Goal: Navigation & Orientation: Find specific page/section

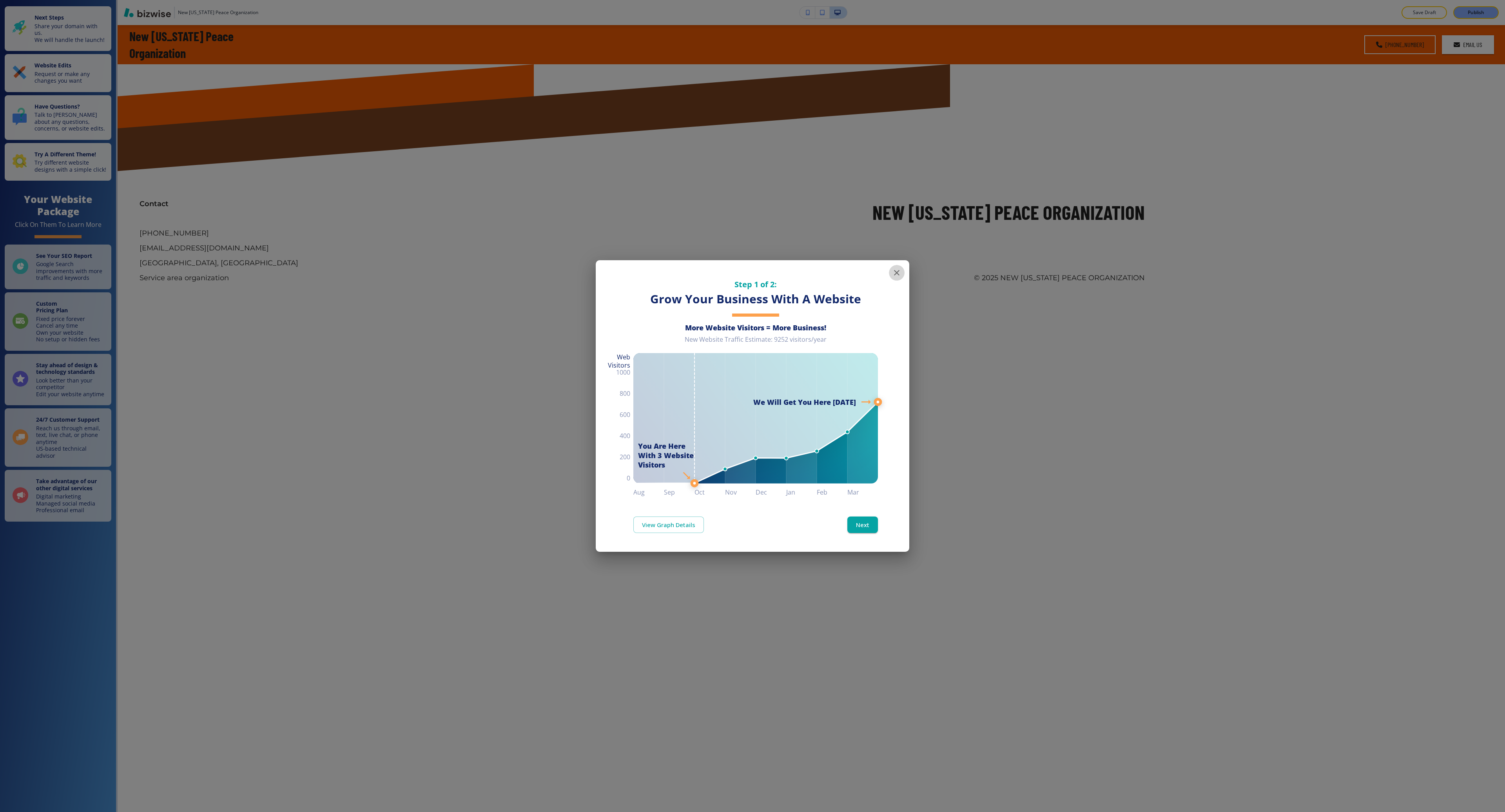
click at [894, 275] on icon "button" at bounding box center [896, 272] width 5 height 5
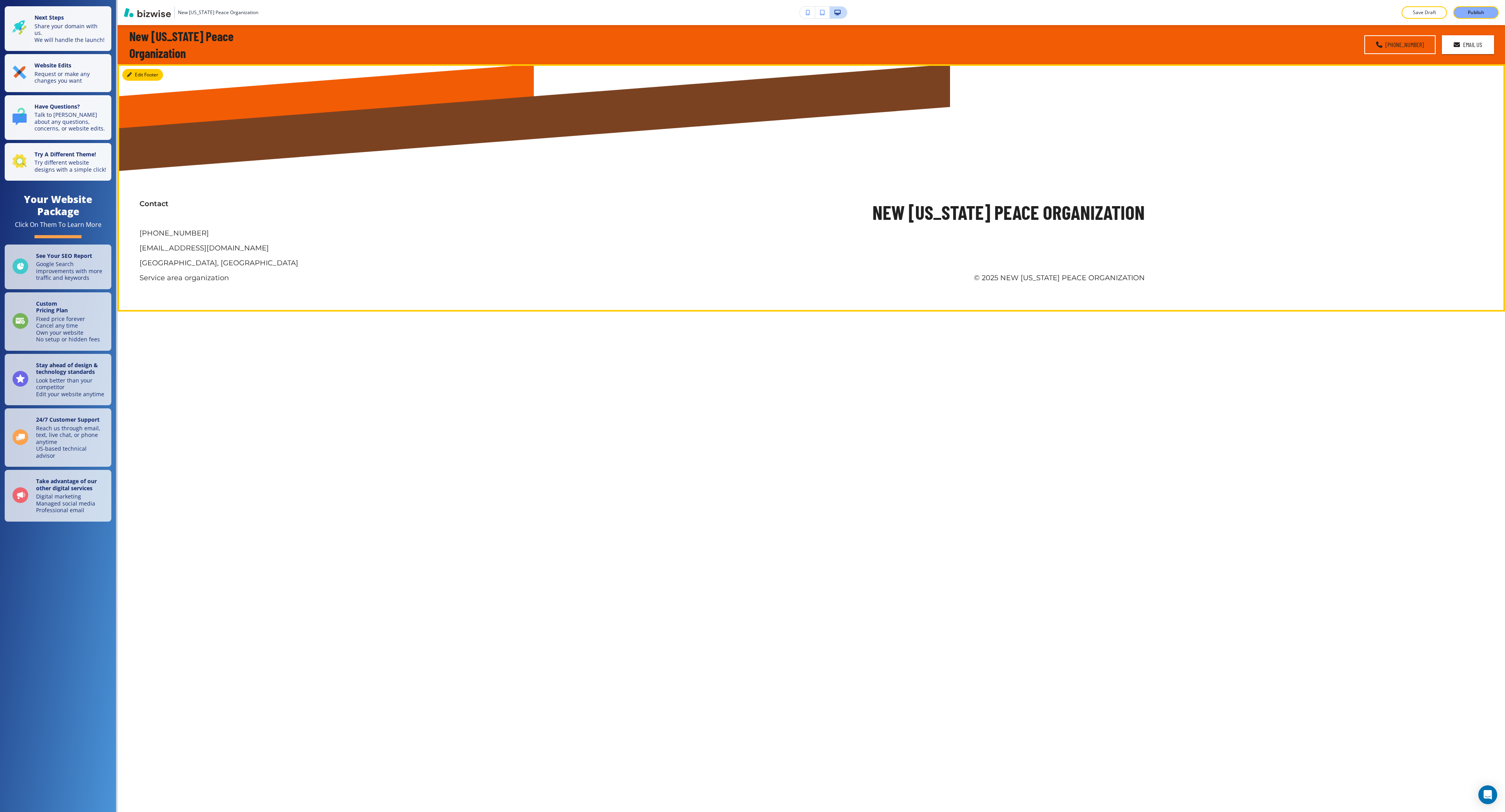
click at [132, 75] on button "Edit Footer" at bounding box center [143, 75] width 41 height 12
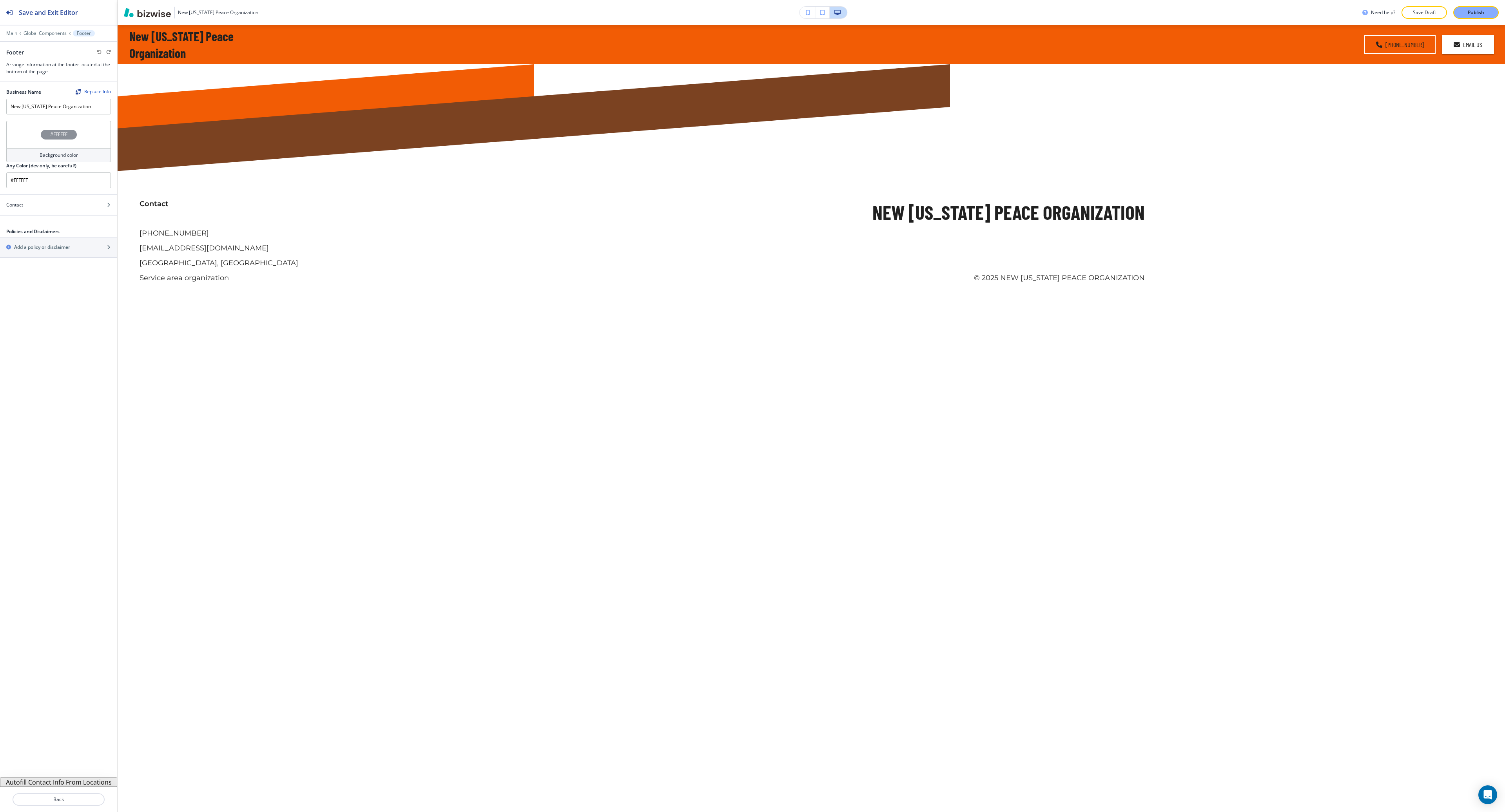
click at [37, 37] on div at bounding box center [58, 39] width 117 height 5
click at [39, 34] on p "Global Components" at bounding box center [45, 33] width 43 height 5
click at [19, 35] on div "Main Global Components" at bounding box center [58, 33] width 105 height 6
click at [15, 35] on p "Main" at bounding box center [12, 33] width 11 height 5
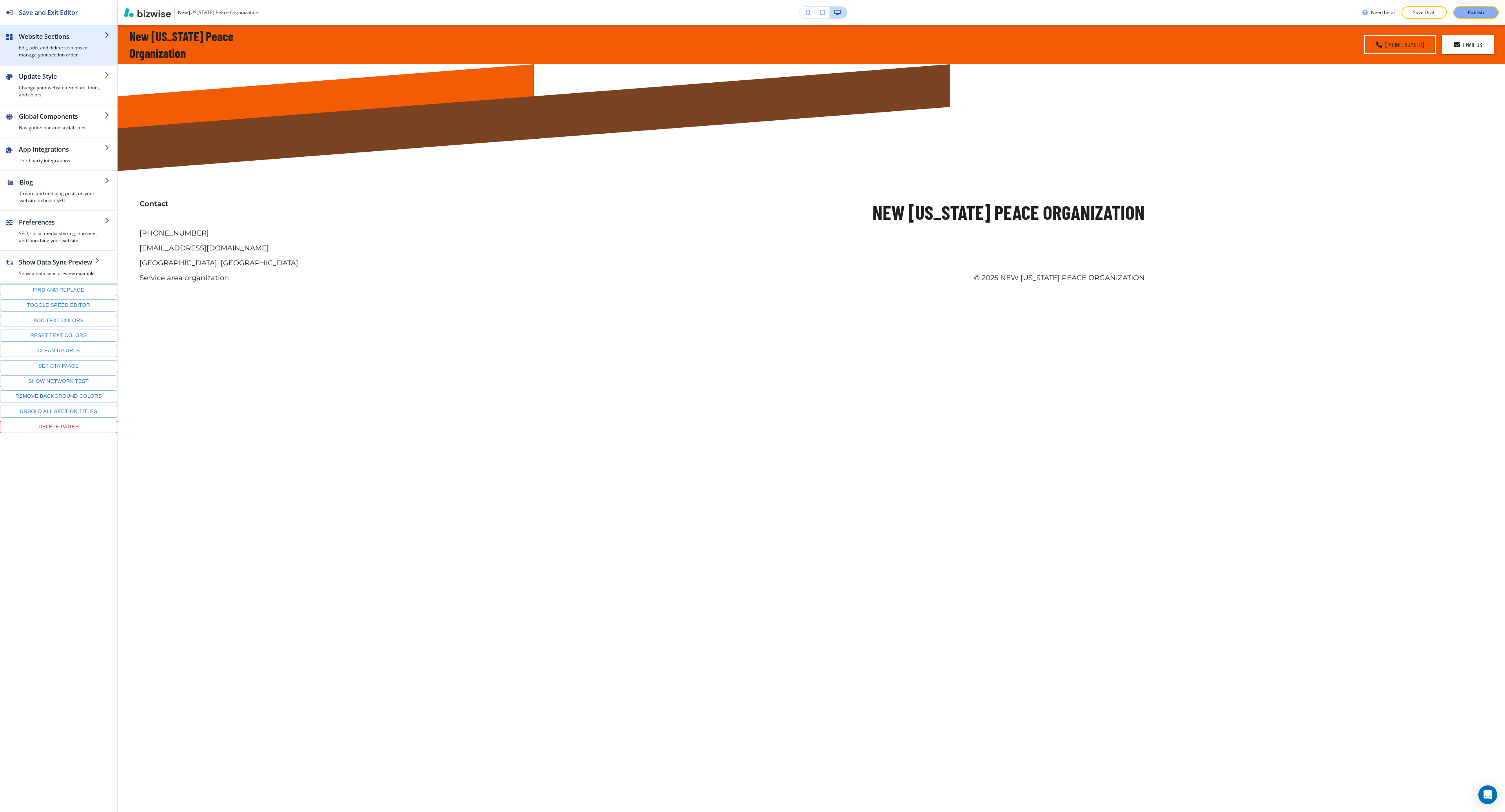
click at [64, 48] on h4 "Edit, add, and delete sections or manage your section order" at bounding box center [61, 51] width 86 height 14
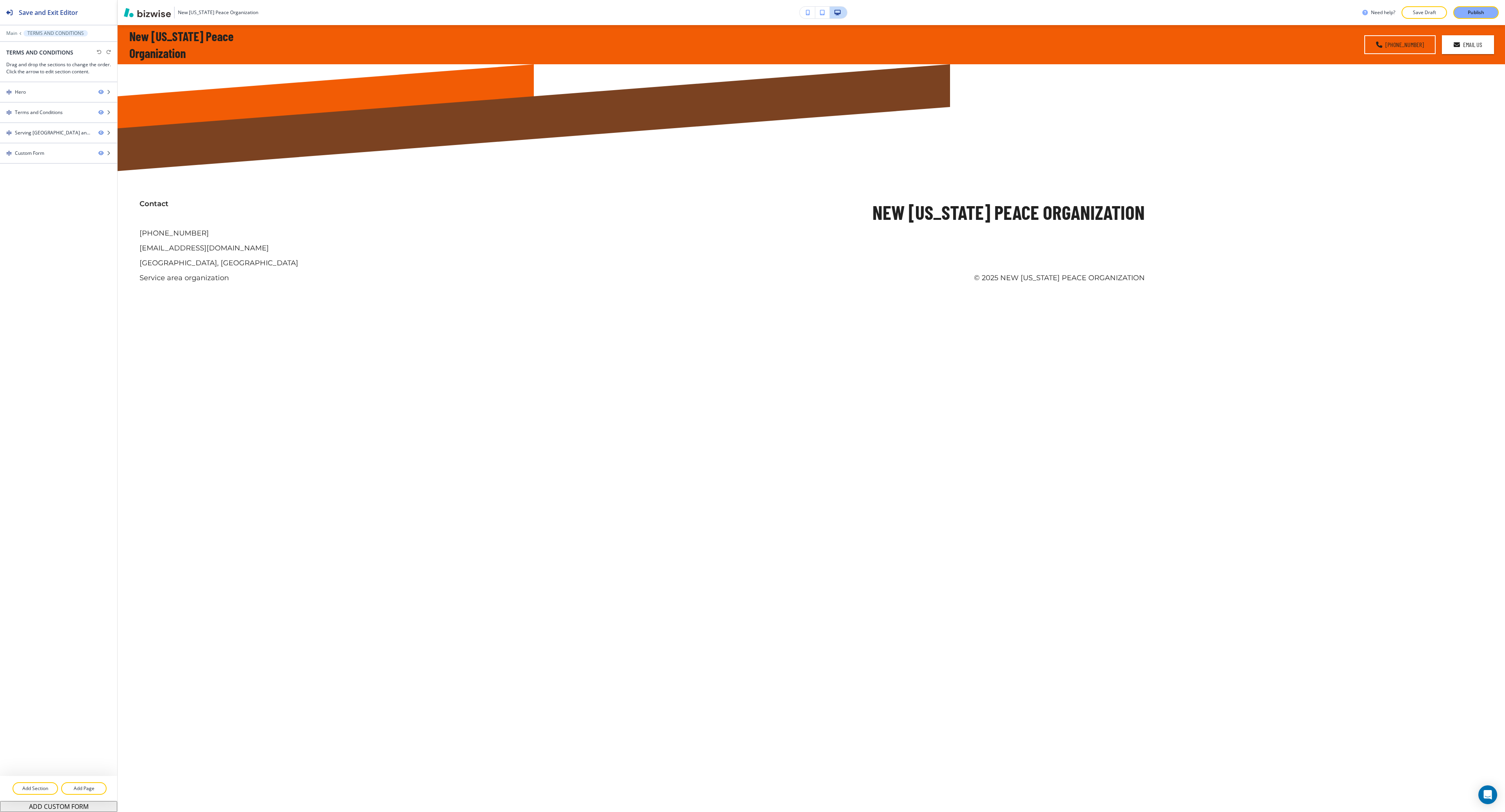
click at [18, 33] on div "Main TERMS AND CONDITIONS" at bounding box center [58, 33] width 105 height 6
click at [15, 33] on p "Main" at bounding box center [12, 33] width 11 height 5
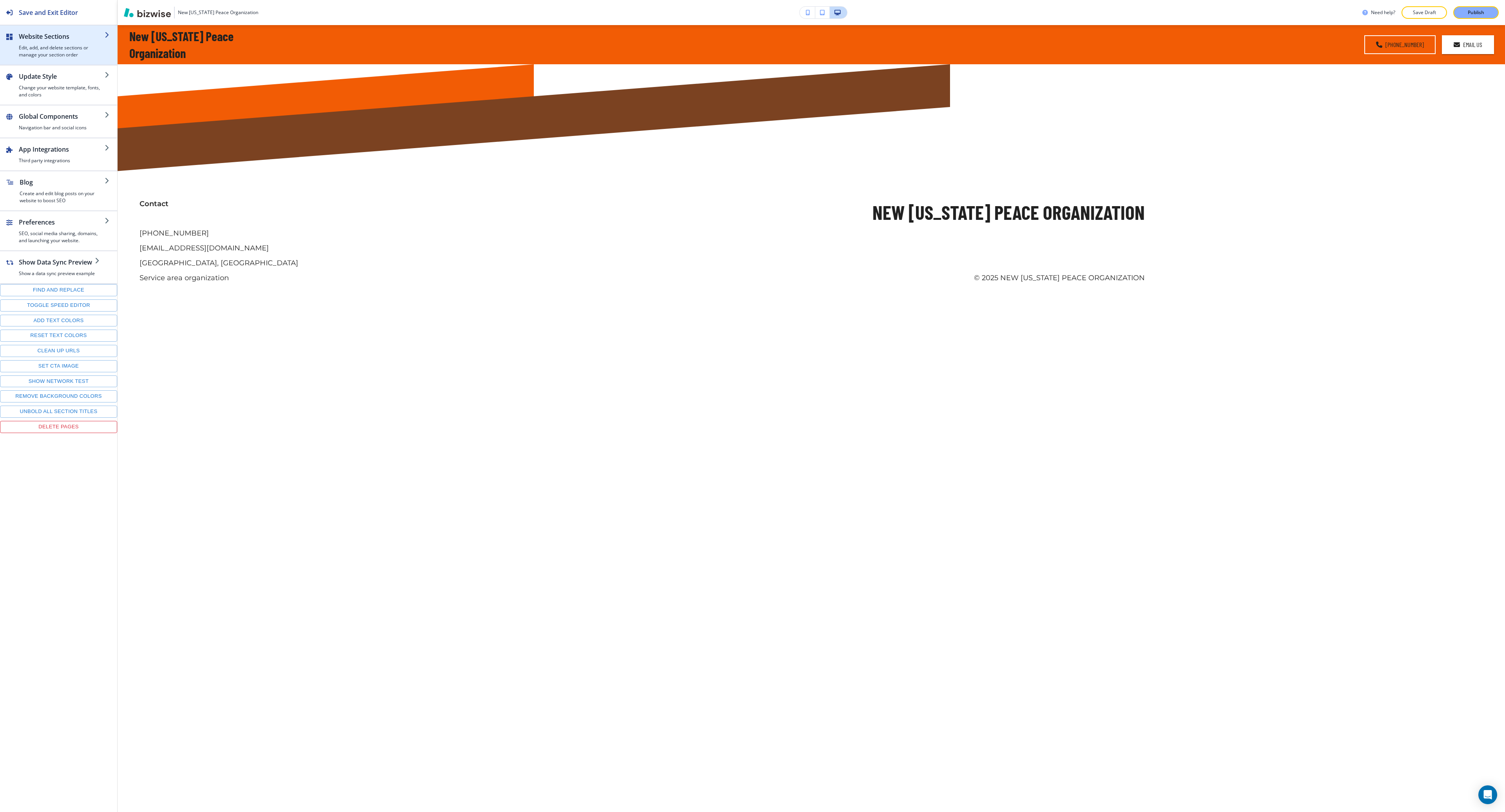
click at [46, 52] on h4 "Edit, add, and delete sections or manage your section order" at bounding box center [61, 51] width 86 height 14
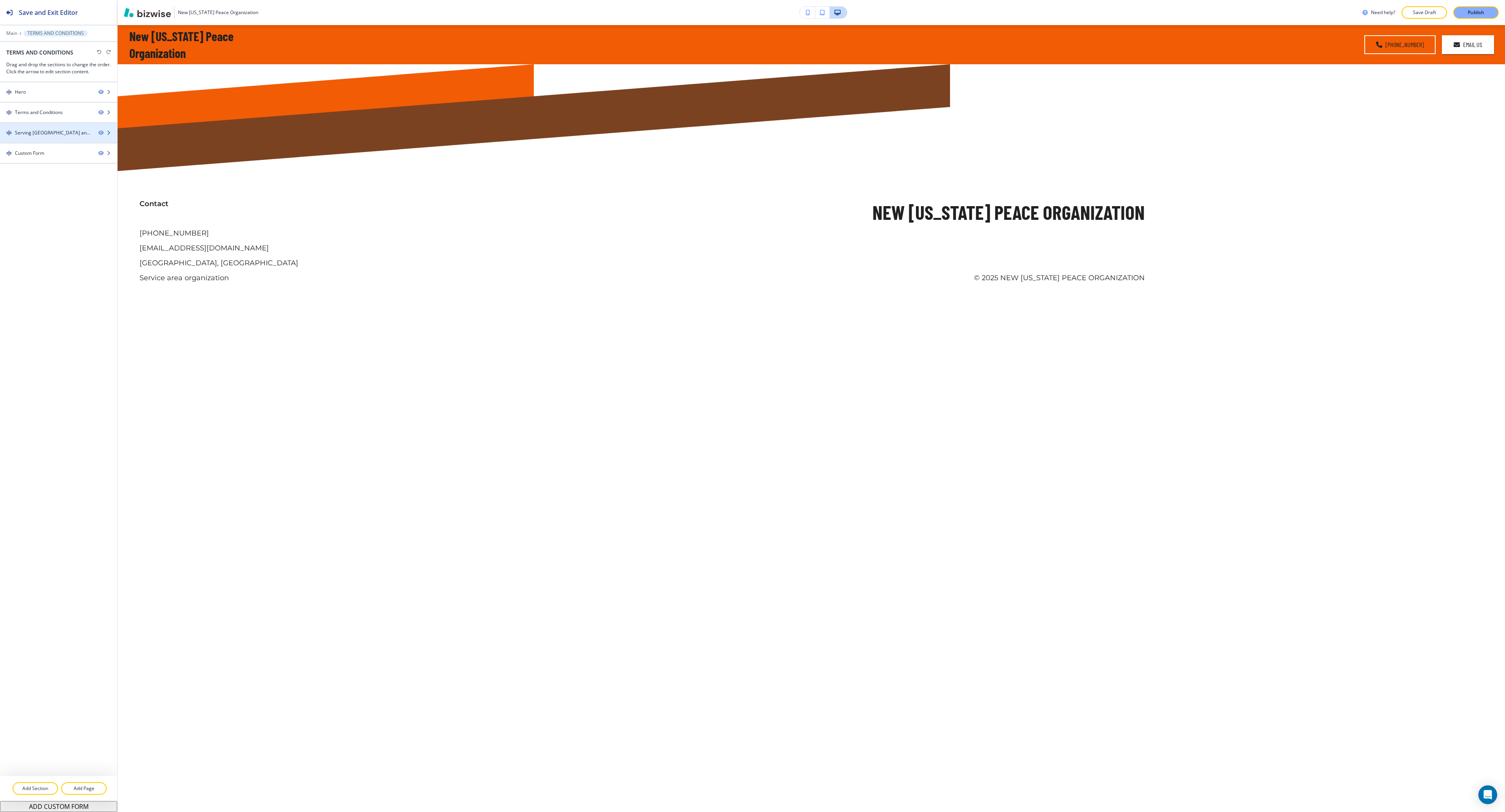
click at [50, 137] on div at bounding box center [58, 139] width 117 height 6
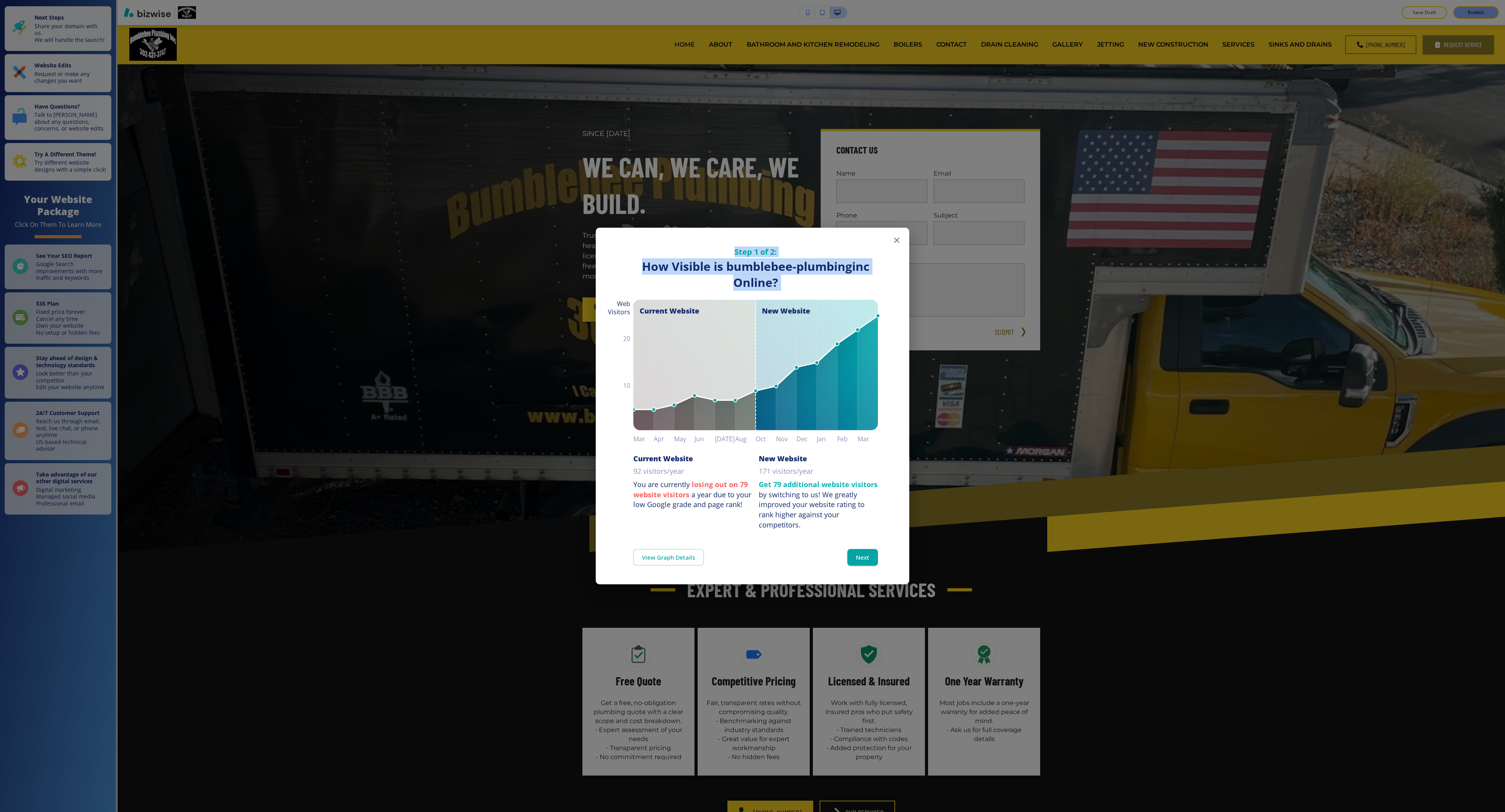
click at [888, 244] on div "Step 1 of 2: How Visible are You Online? How Visible is bumblebee-plumbinginc O…" at bounding box center [752, 379] width 314 height 302
click at [897, 246] on button "button" at bounding box center [896, 240] width 16 height 16
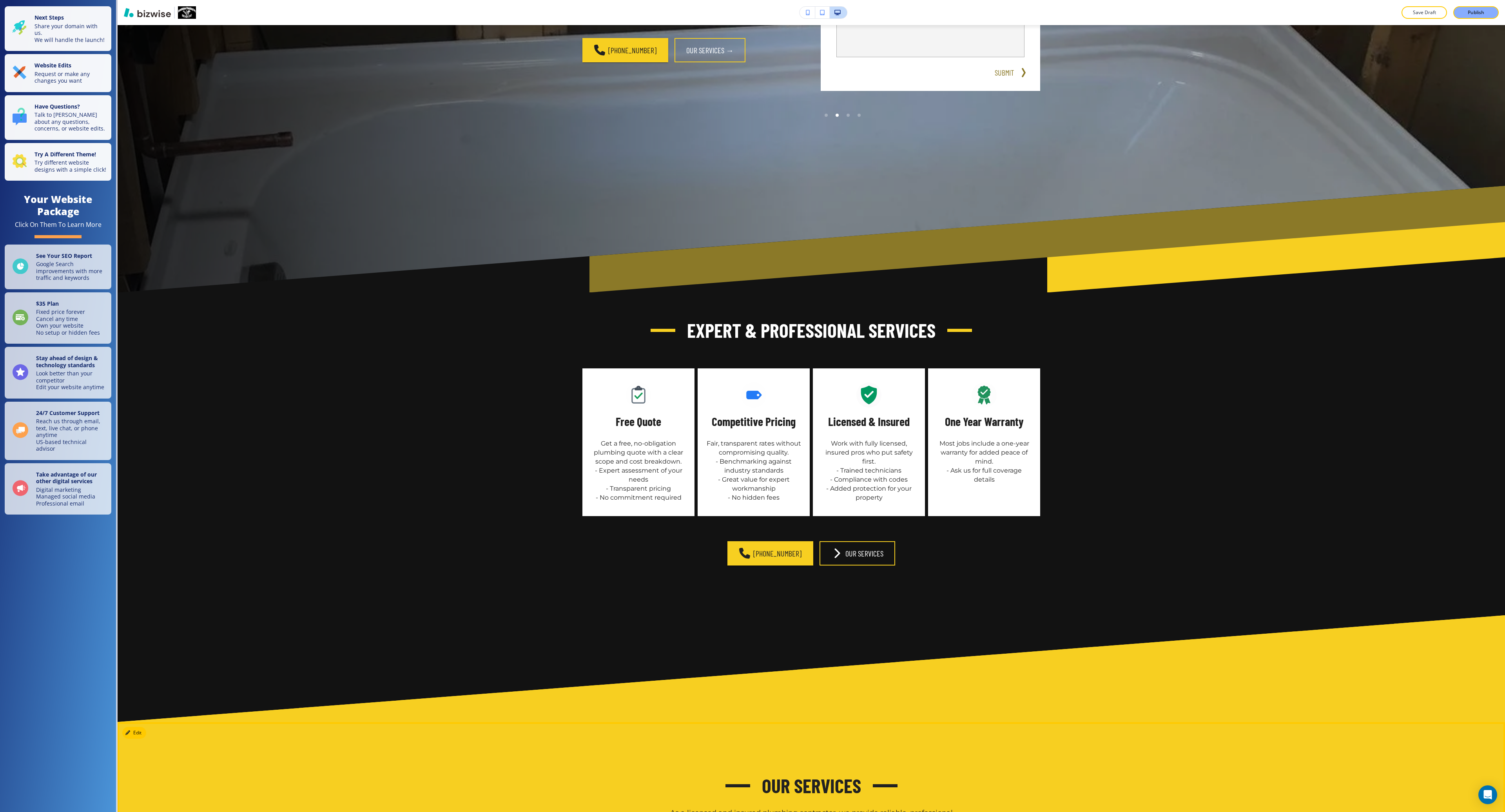
scroll to position [161, 0]
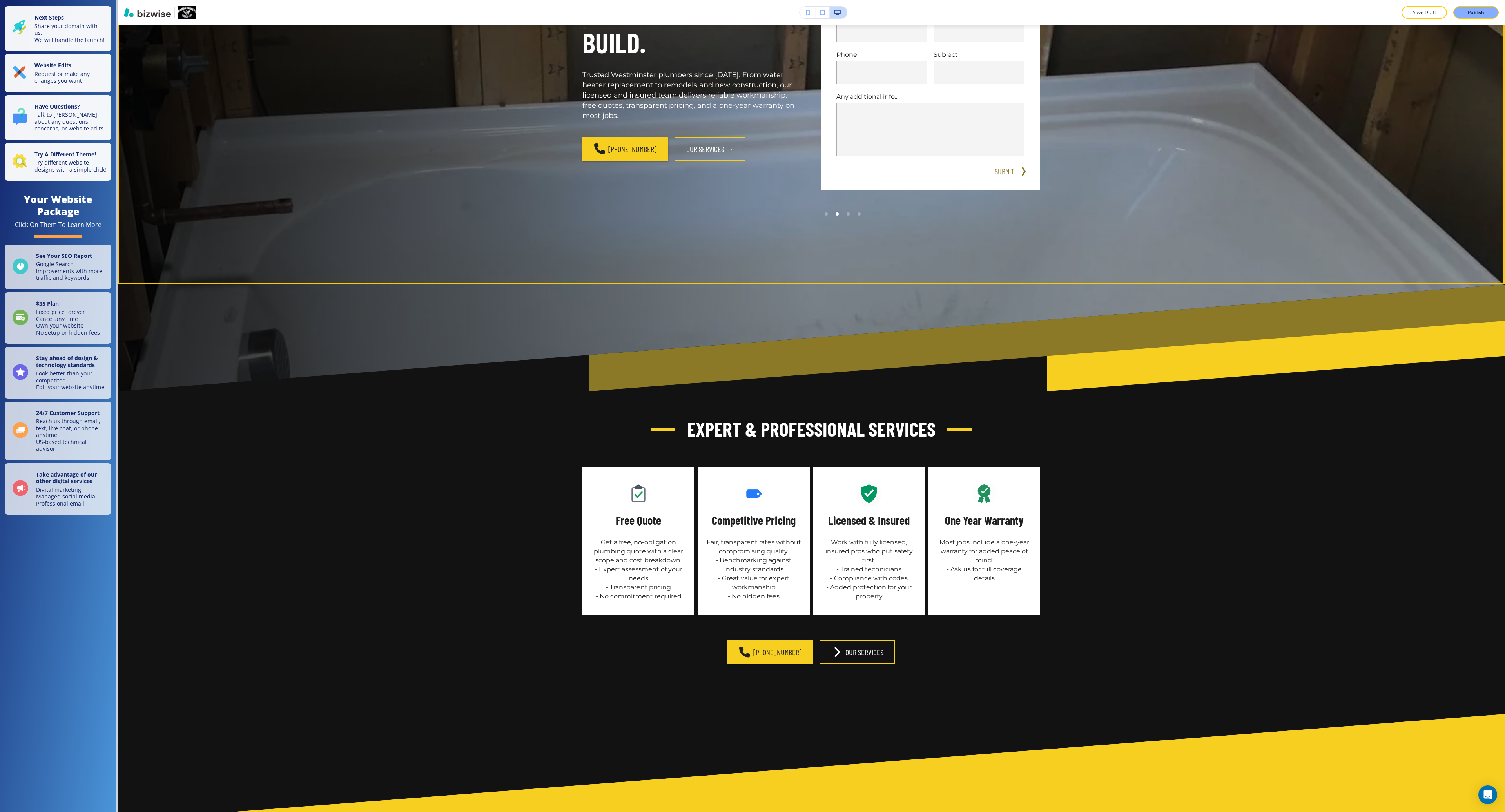
click at [1142, 267] on div "SINCE 1998 We Can, We Care, We Build. Trusted Westminster plumbers since 1998. …" at bounding box center [811, 93] width 1388 height 380
